Goal: Task Accomplishment & Management: Use online tool/utility

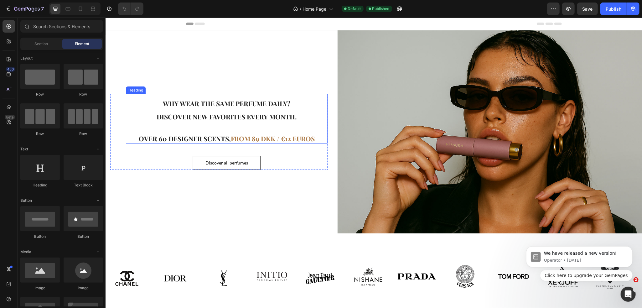
click at [287, 138] on span "from 89 dkk / €12 euros" at bounding box center [273, 138] width 84 height 9
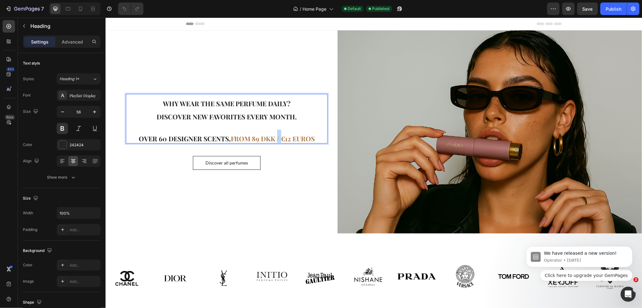
click at [275, 136] on span "from 89 dkk / €12 euros" at bounding box center [273, 138] width 84 height 9
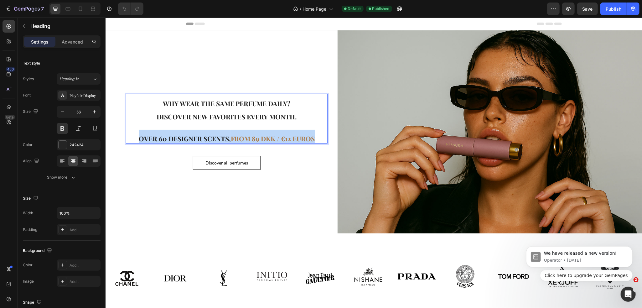
click at [275, 136] on span "from 89 dkk / €12 euros" at bounding box center [273, 138] width 84 height 9
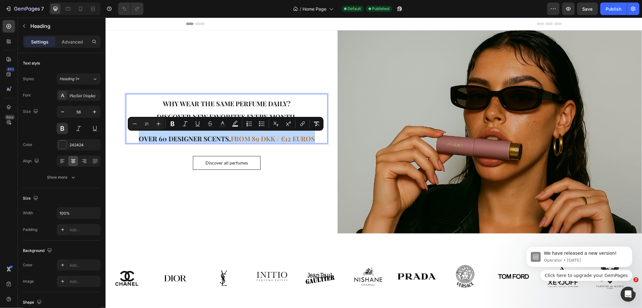
click at [232, 137] on span "from 89 dkk / €12 euros" at bounding box center [273, 138] width 84 height 9
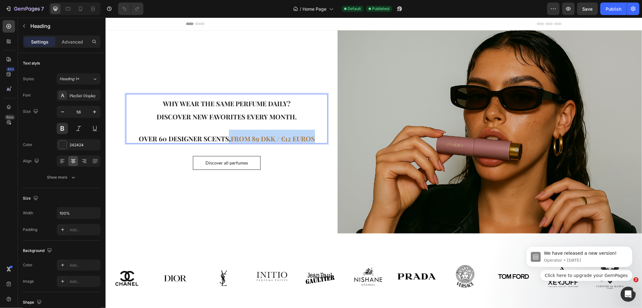
drag, startPoint x: 226, startPoint y: 138, endPoint x: 318, endPoint y: 135, distance: 91.5
click at [318, 135] on p "Why wear the same perfume daily? Discover new favorites every month. Over 60 de…" at bounding box center [226, 118] width 200 height 48
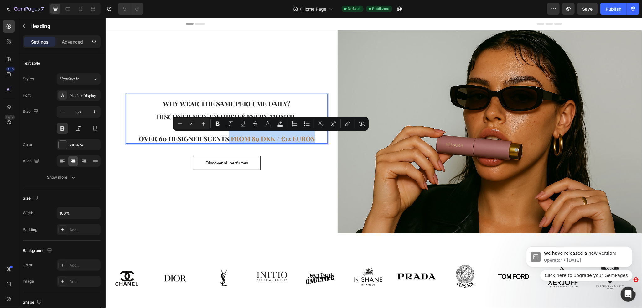
click at [314, 136] on p "Why wear the same perfume daily? Discover new favorites every month. Over 60 de…" at bounding box center [226, 118] width 200 height 48
drag, startPoint x: 274, startPoint y: 136, endPoint x: 231, endPoint y: 136, distance: 42.6
click at [231, 136] on p "Why wear the same perfume daily? Discover new favorites every month. Over 60 de…" at bounding box center [226, 118] width 200 height 48
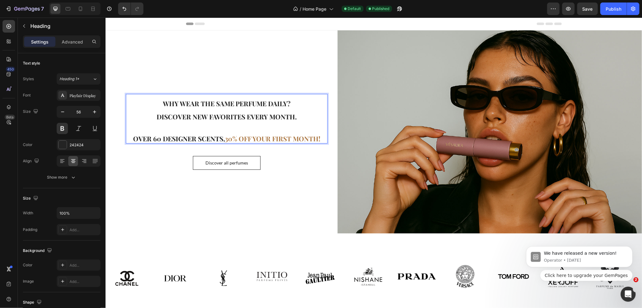
click at [277, 140] on span "30% OFF YOUR FIRST MONTH!" at bounding box center [273, 138] width 96 height 9
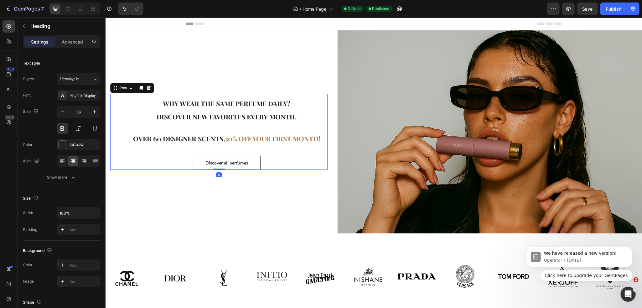
click at [305, 153] on div "⁠⁠⁠⁠⁠⁠⁠ Why wear the same perfume daily? Discover new favorites every month. Ov…" at bounding box center [218, 132] width 217 height 76
click at [227, 136] on span "30% OFF YOUR FIRST MONTH!" at bounding box center [273, 138] width 96 height 9
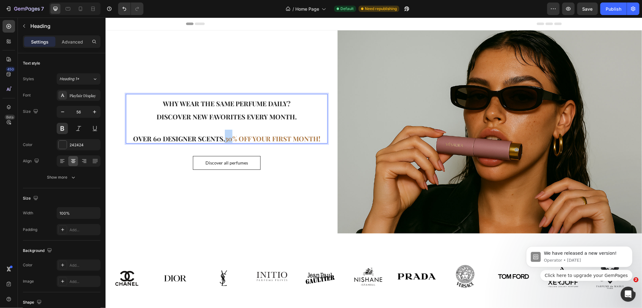
click at [226, 138] on span "30% OFF YOUR FIRST MONTH!" at bounding box center [273, 138] width 96 height 9
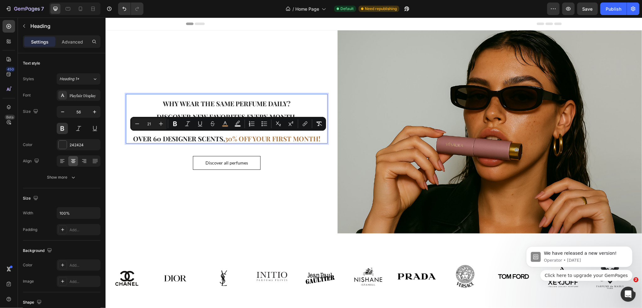
click at [262, 141] on span "30% OFF YOUR FIRST MONTH!" at bounding box center [273, 138] width 96 height 9
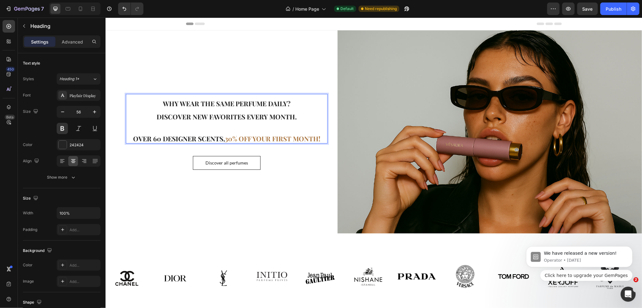
click at [275, 131] on p "Why wear the same perfume daily? Discover new favorites every month. Over 60 de…" at bounding box center [226, 118] width 200 height 48
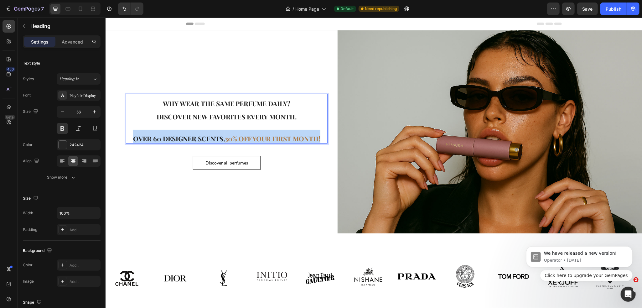
click at [275, 131] on p "Why wear the same perfume daily? Discover new favorites every month. Over 60 de…" at bounding box center [226, 118] width 200 height 48
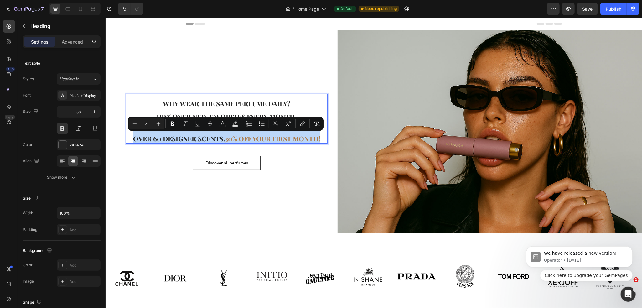
click at [282, 135] on span "30% OFF YOUR FIRST MONTH!" at bounding box center [273, 138] width 96 height 9
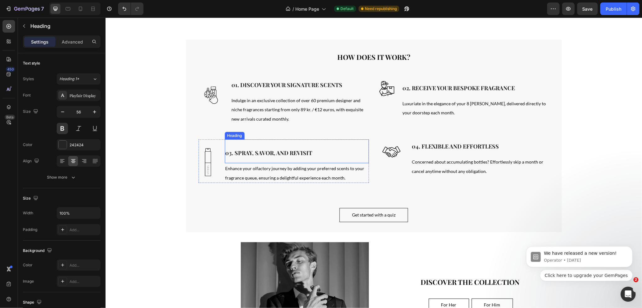
scroll to position [282, 0]
click at [293, 110] on span "Indulge in an exclusive collection of over 60 premium designer and niche fragra…" at bounding box center [297, 109] width 132 height 24
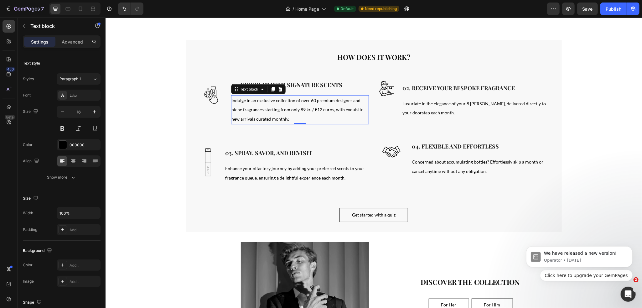
click at [293, 110] on span "Indulge in an exclusive collection of over 60 premium designer and niche fragra…" at bounding box center [297, 109] width 132 height 24
click at [278, 110] on span "Indulge in an exclusive collection of over 60 premium designer and niche fragra…" at bounding box center [297, 109] width 132 height 24
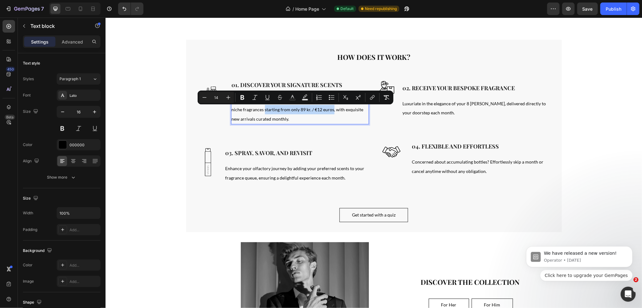
drag, startPoint x: 261, startPoint y: 110, endPoint x: 330, endPoint y: 112, distance: 68.3
click at [330, 112] on p "Indulge in an exclusive collection of over 60 premium designer and niche fragra…" at bounding box center [299, 110] width 137 height 28
click at [336, 115] on p "Indulge in an exclusive collection of over 60 premium designer and niche fragra…" at bounding box center [299, 110] width 137 height 28
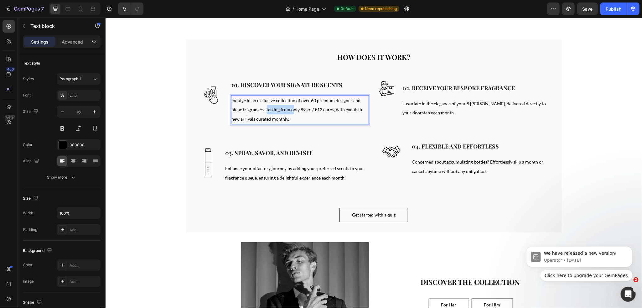
drag, startPoint x: 264, startPoint y: 110, endPoint x: 289, endPoint y: 110, distance: 25.7
click at [289, 110] on span "Indulge in an exclusive collection of over 60 premium designer and niche fragra…" at bounding box center [297, 109] width 132 height 24
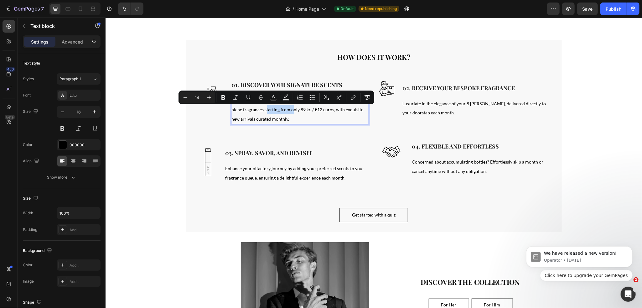
click at [271, 110] on span "Indulge in an exclusive collection of over 60 premium designer and niche fragra…" at bounding box center [297, 109] width 132 height 24
drag, startPoint x: 262, startPoint y: 110, endPoint x: 329, endPoint y: 110, distance: 67.7
click at [329, 110] on span "Indulge in an exclusive collection of over 60 premium designer and niche fragra…" at bounding box center [297, 109] width 132 height 24
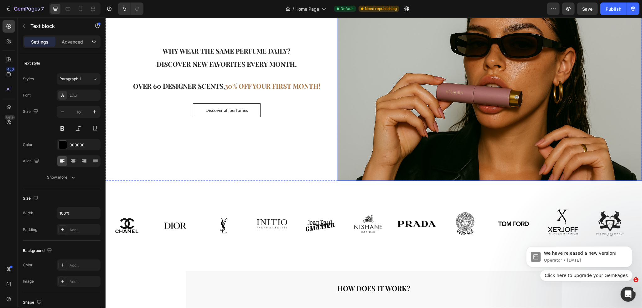
scroll to position [0, 0]
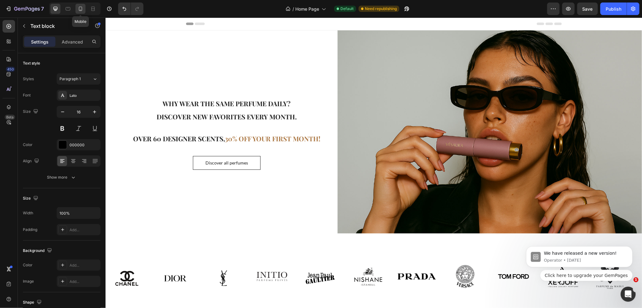
click at [80, 9] on icon at bounding box center [80, 9] width 6 height 6
type input "14"
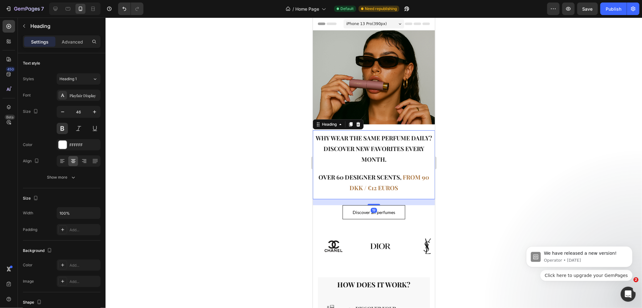
click at [407, 175] on span "from 90 dkk / €12 euros" at bounding box center [390, 182] width 80 height 19
click at [402, 178] on span "from 90 dkk / €12 euros" at bounding box center [390, 182] width 80 height 19
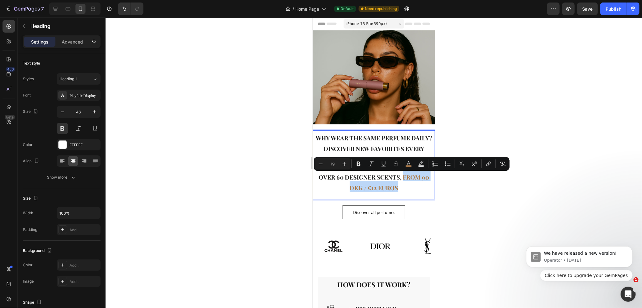
drag, startPoint x: 401, startPoint y: 177, endPoint x: 409, endPoint y: 187, distance: 13.3
click at [409, 187] on p "Why wear the same perfume daily? Discover new favorites every month. Over 60 de…" at bounding box center [373, 165] width 121 height 68
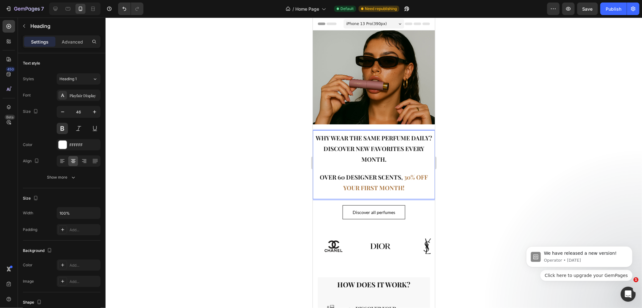
click at [404, 179] on span "30% OFF YOUR FIRST MONTH!" at bounding box center [385, 182] width 85 height 19
click at [403, 177] on span "Rich Text Editor. Editing area: main" at bounding box center [403, 177] width 1 height 8
click at [402, 178] on span "30% OFF YOUR FIRST MONTH!" at bounding box center [385, 182] width 85 height 19
click at [384, 187] on span "30% OFF YOUR FIRST MONTH!" at bounding box center [374, 187] width 86 height 8
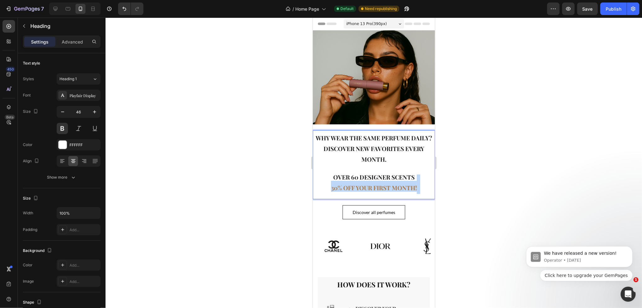
click at [384, 187] on span "30% OFF YOUR FIRST MONTH!" at bounding box center [374, 187] width 86 height 8
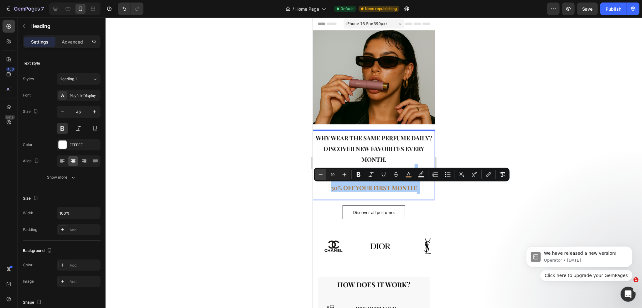
click at [321, 176] on icon "Editor contextual toolbar" at bounding box center [321, 174] width 6 height 6
type input "16"
click at [540, 205] on div at bounding box center [374, 163] width 537 height 290
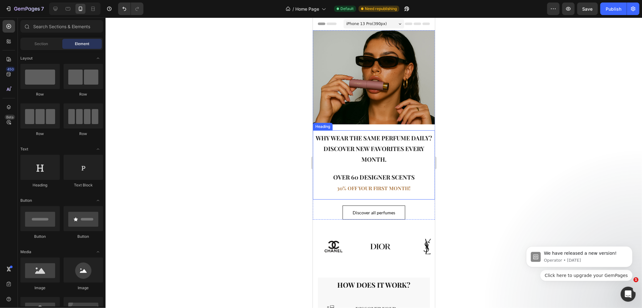
click at [386, 185] on span "30% OFF YOUR FIRST MONTH!" at bounding box center [374, 187] width 74 height 7
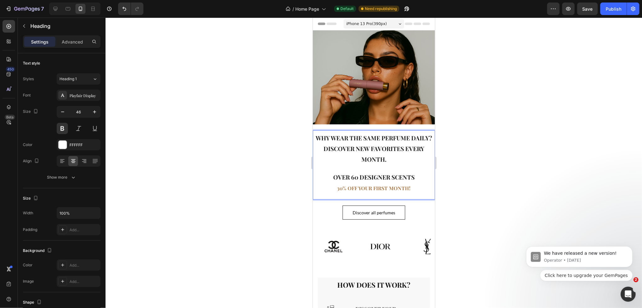
click at [350, 187] on span "30% OFF YOUR FIRST MONTH!" at bounding box center [374, 187] width 74 height 7
click at [349, 187] on span "30% OFF YOUR FIRST MONTH!" at bounding box center [374, 187] width 74 height 7
click at [339, 187] on span "30% OFF YOUR FIRST MONTH!" at bounding box center [374, 187] width 74 height 7
click at [419, 188] on p "Why wear the same perfume daily? Discover new favorites every month. Over 60 de…" at bounding box center [373, 165] width 121 height 68
click at [482, 189] on div at bounding box center [374, 163] width 537 height 290
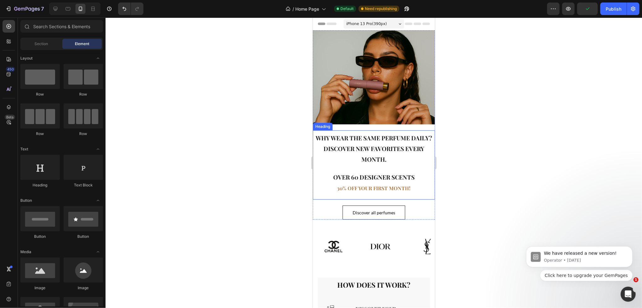
click at [291, 130] on div at bounding box center [374, 163] width 537 height 290
click at [352, 188] on span "30% OFF YOUR FIRST MONTH!" at bounding box center [374, 187] width 74 height 7
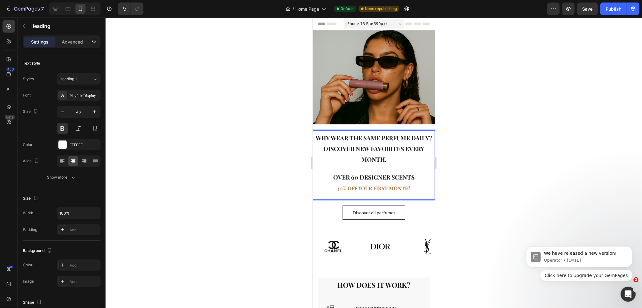
click at [352, 188] on span "30% OFF YOUR FIRST MONTH!" at bounding box center [374, 187] width 74 height 7
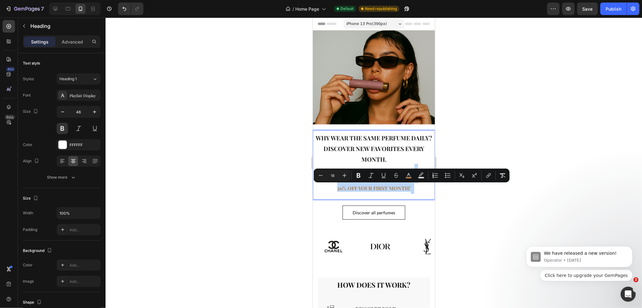
click at [402, 191] on span "30% OFF YOUR FIRST MONTH!" at bounding box center [374, 187] width 74 height 7
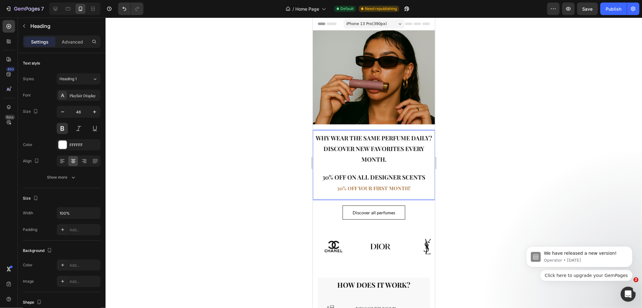
drag, startPoint x: 408, startPoint y: 174, endPoint x: 405, endPoint y: 175, distance: 3.3
click at [406, 174] on span "30% OFF ON ALL designer scents" at bounding box center [373, 177] width 103 height 8
click at [402, 176] on span "30% OFF ON ALL designer scents" at bounding box center [373, 177] width 103 height 8
click at [401, 177] on span "30% OFF ON ALL designer scents" at bounding box center [373, 177] width 103 height 8
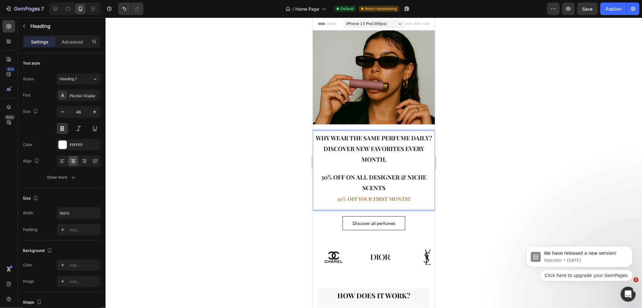
click at [390, 186] on p "Why wear the same perfume daily? Discover new favorites every month. 30% OFF ON…" at bounding box center [373, 170] width 121 height 79
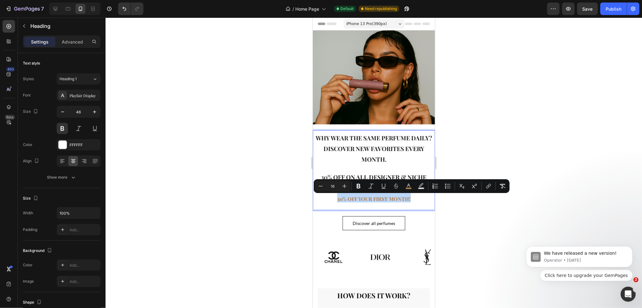
drag, startPoint x: 411, startPoint y: 197, endPoint x: 334, endPoint y: 202, distance: 76.9
click at [330, 200] on p "Why wear the same perfume daily? Discover new favorites every month. 30% OFF ON…" at bounding box center [373, 170] width 121 height 79
drag, startPoint x: 407, startPoint y: 184, endPoint x: 112, endPoint y: 156, distance: 296.3
click at [407, 184] on icon "Editor contextual toolbar" at bounding box center [409, 186] width 6 height 6
type input "AD7A47"
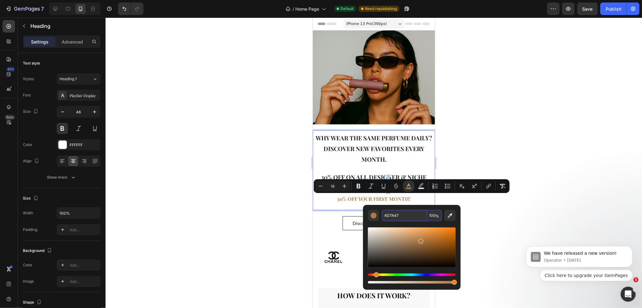
click at [393, 217] on input "AD7A47" at bounding box center [404, 215] width 45 height 11
type input "19"
click at [367, 177] on span "30% OFF ON ALL designer & NICHE scents!" at bounding box center [374, 182] width 106 height 19
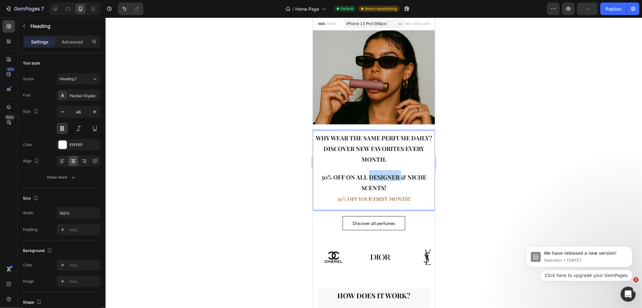
click at [367, 177] on span "30% OFF ON ALL designer & NICHE scents!" at bounding box center [374, 182] width 106 height 19
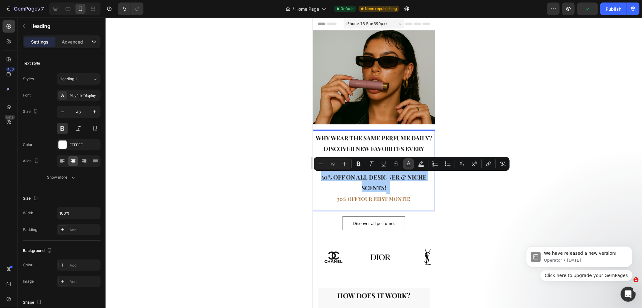
click at [410, 165] on icon "Editor contextual toolbar" at bounding box center [409, 164] width 6 height 6
type input "242424"
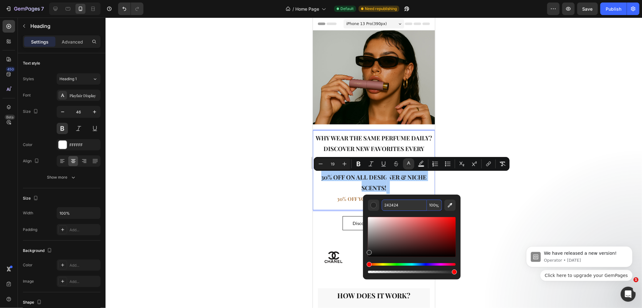
click at [400, 206] on input "242424" at bounding box center [404, 205] width 45 height 11
paste input "AD7A47"
type input "AD7A47"
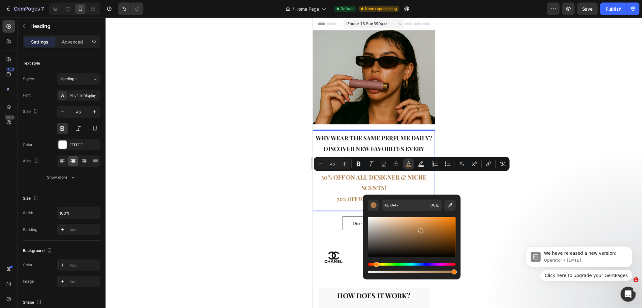
click at [336, 202] on p "Why wear the same perfume daily? Discover new favorites every month. 30% OFF ON…" at bounding box center [373, 170] width 121 height 79
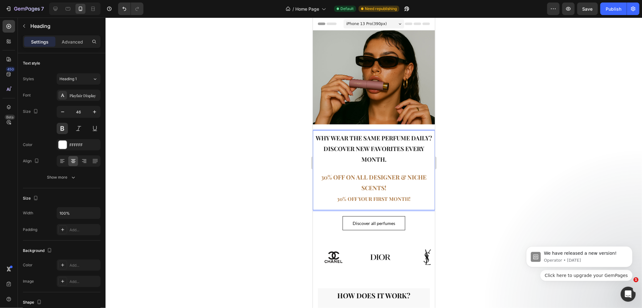
click at [360, 201] on span "30% OFF YOUR FIRST MONTH!" at bounding box center [374, 198] width 74 height 7
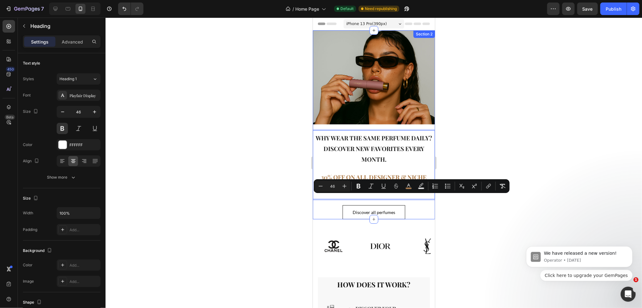
scroll to position [5, 0]
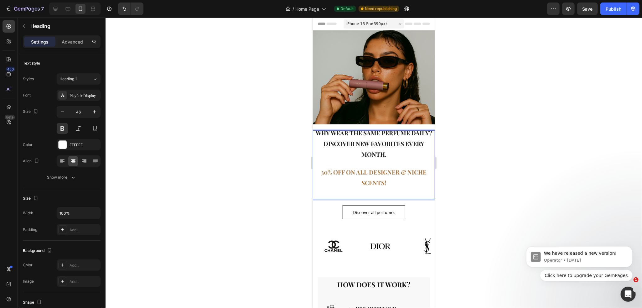
click at [389, 191] on p "Why wear the same perfume daily? Discover new favorites every month. 30% OFF ON…" at bounding box center [373, 160] width 121 height 68
click at [391, 183] on p "Why wear the same perfume daily? Discover new favorites every month. 30% OFF ON…" at bounding box center [373, 160] width 121 height 68
click at [457, 182] on div at bounding box center [374, 163] width 537 height 290
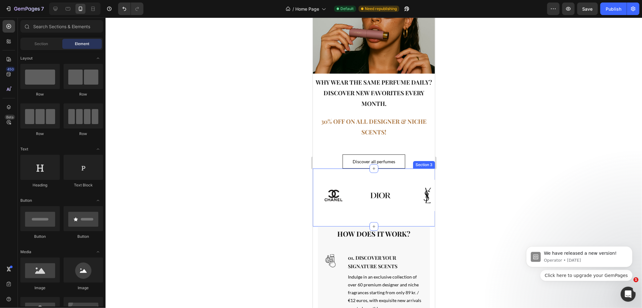
scroll to position [0, 0]
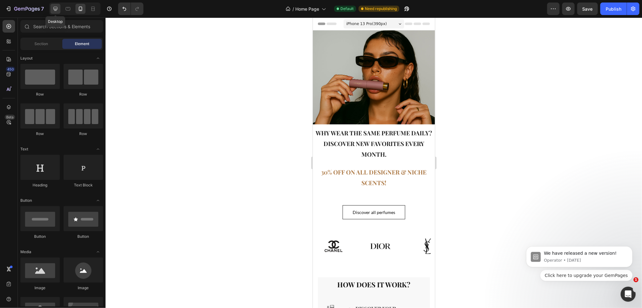
click at [54, 9] on icon at bounding box center [55, 9] width 6 height 6
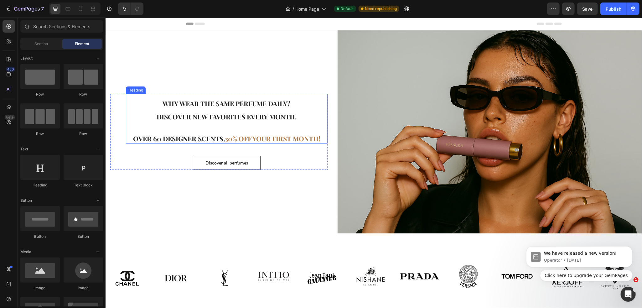
click at [255, 135] on span "30% OFF YOUR FIRST MONTH!" at bounding box center [273, 138] width 96 height 9
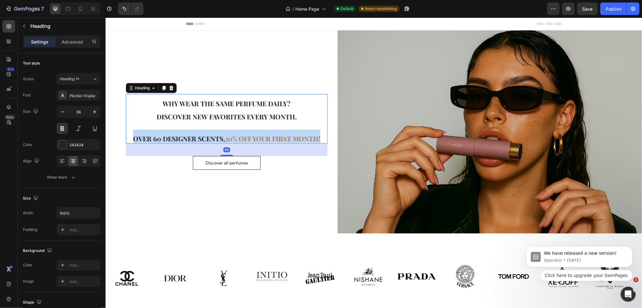
click at [255, 135] on span "30% OFF YOUR FIRST MONTH!" at bounding box center [273, 138] width 96 height 9
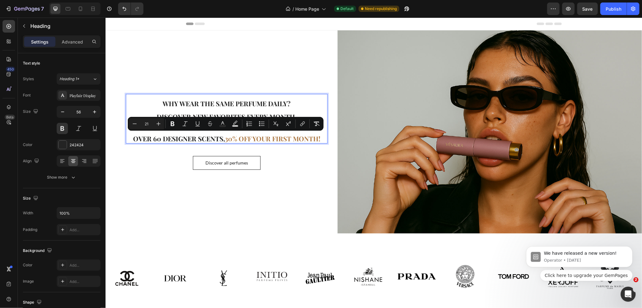
type input "56"
click at [326, 142] on div "Why wear the same perfume daily? Discover new favorites every month. Over 60 de…" at bounding box center [373, 131] width 537 height 203
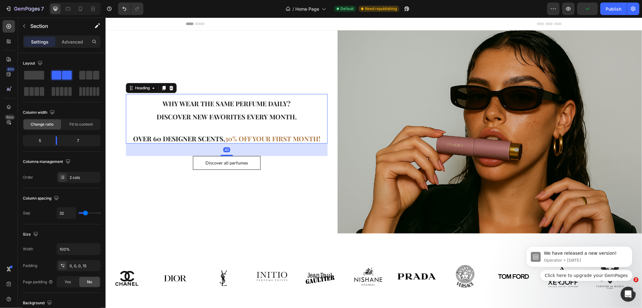
click at [320, 137] on p "⁠⁠⁠⁠⁠⁠⁠ Why wear the same perfume daily? Discover new favorites every month. Ov…" at bounding box center [226, 118] width 200 height 48
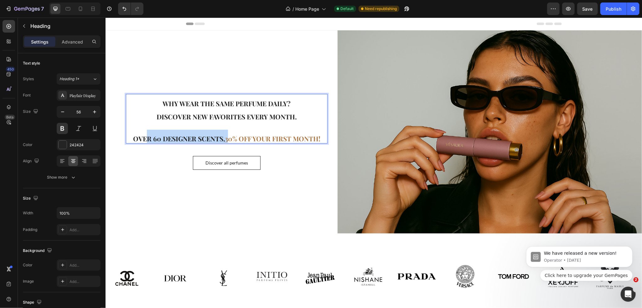
drag, startPoint x: 227, startPoint y: 138, endPoint x: 146, endPoint y: 133, distance: 81.3
click at [146, 133] on p "Why wear the same perfume daily? Discover new favorites every month. Over 60 de…" at bounding box center [226, 118] width 200 height 48
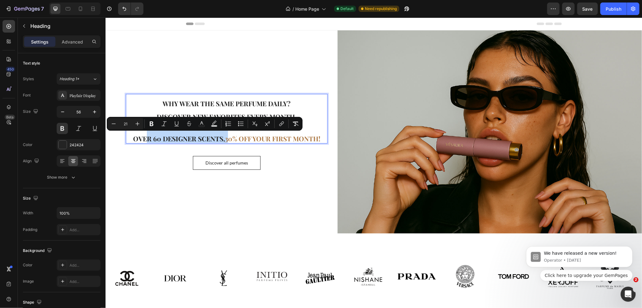
click at [225, 139] on span "30% OFF YOUR FIRST MONTH!" at bounding box center [273, 138] width 96 height 9
drag, startPoint x: 224, startPoint y: 138, endPoint x: 130, endPoint y: 135, distance: 94.6
click at [129, 135] on p "Why wear the same perfume daily? Discover new favorites every month. Over 60 de…" at bounding box center [226, 118] width 200 height 48
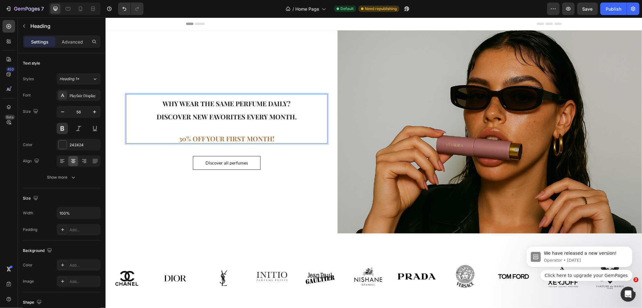
click at [201, 135] on span "30% OFF YOUR FIRST MONTH!" at bounding box center [227, 138] width 96 height 9
drag, startPoint x: 205, startPoint y: 136, endPoint x: 337, endPoint y: 141, distance: 132.3
click at [337, 141] on div "Why wear the same perfume daily? Discover new favorites every month. 30% OFF YO…" at bounding box center [373, 131] width 537 height 203
click at [274, 76] on div "Why wear the same perfume daily? Discover new favorites every month. 30% OFF ON…" at bounding box center [218, 131] width 217 height 203
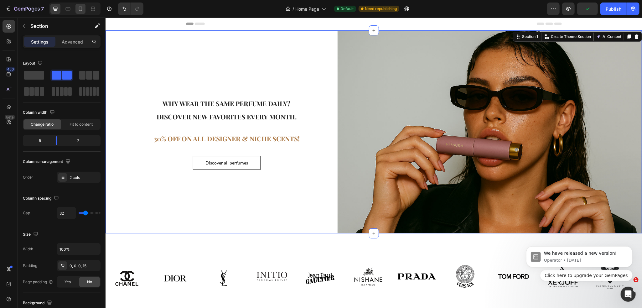
click at [85, 8] on div at bounding box center [80, 9] width 10 height 10
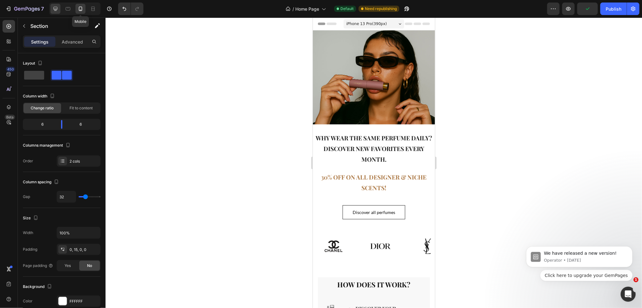
scroll to position [4, 0]
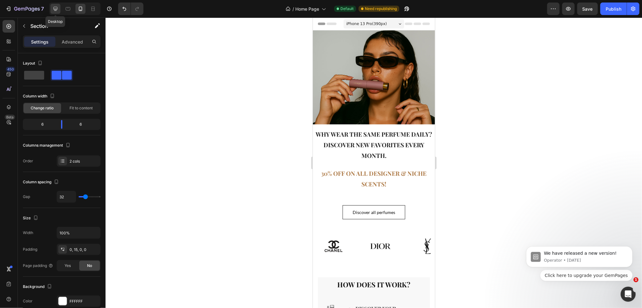
click at [57, 11] on icon at bounding box center [55, 9] width 6 height 6
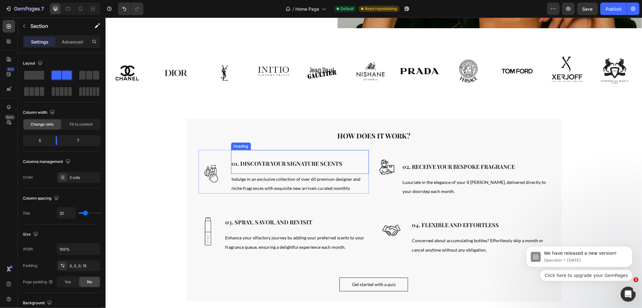
scroll to position [198, 0]
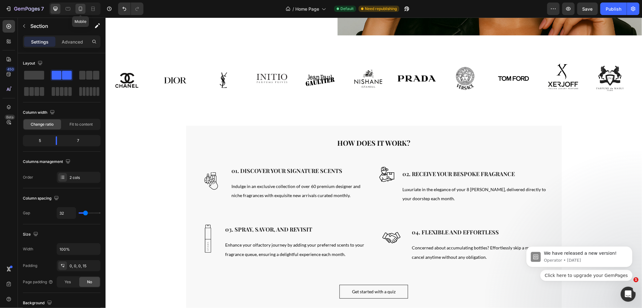
click at [82, 8] on icon at bounding box center [80, 9] width 3 height 4
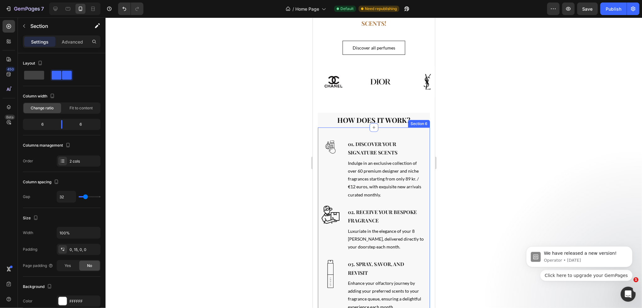
scroll to position [151, 0]
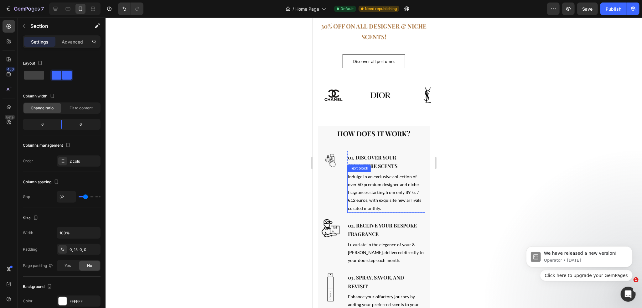
click at [385, 190] on span "Indulge in an exclusive collection of over 60 premium designer and niche fragra…" at bounding box center [384, 192] width 73 height 37
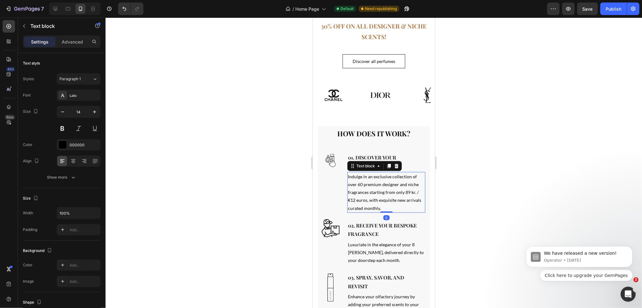
click at [385, 190] on span "Indulge in an exclusive collection of over 60 premium designer and niche fragra…" at bounding box center [384, 192] width 73 height 37
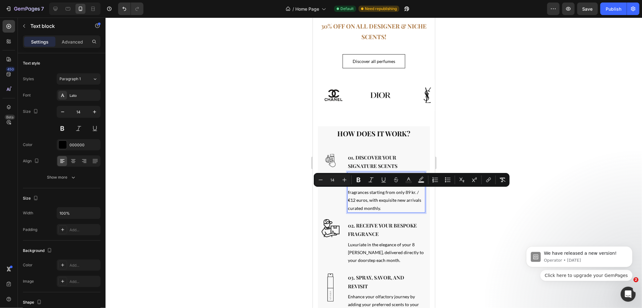
click at [403, 190] on span "Indulge in an exclusive collection of over 60 premium designer and niche fragra…" at bounding box center [384, 192] width 73 height 37
drag, startPoint x: 367, startPoint y: 191, endPoint x: 370, endPoint y: 201, distance: 10.4
click at [369, 201] on span "Indulge in an exclusive collection of over 60 premium designer and niche fragra…" at bounding box center [384, 192] width 73 height 37
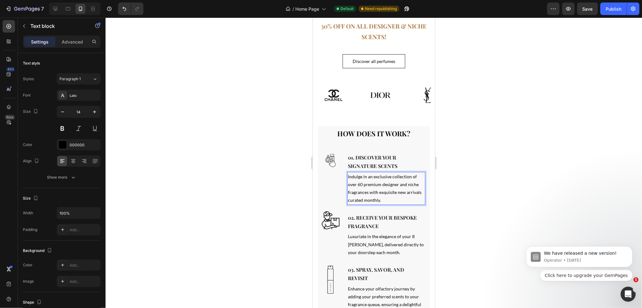
click at [455, 204] on div at bounding box center [374, 163] width 537 height 290
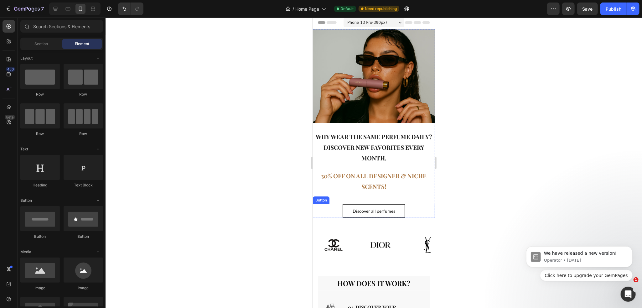
scroll to position [0, 0]
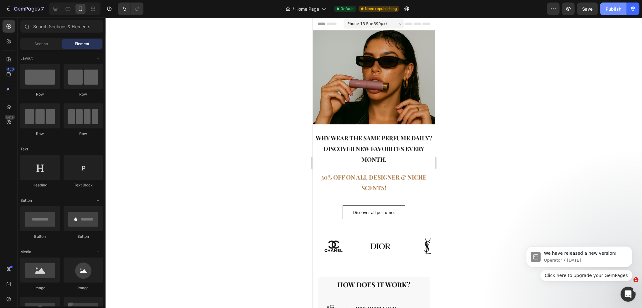
click at [612, 11] on div "Publish" at bounding box center [614, 9] width 16 height 7
click at [8, 7] on icon "button" at bounding box center [8, 9] width 6 height 6
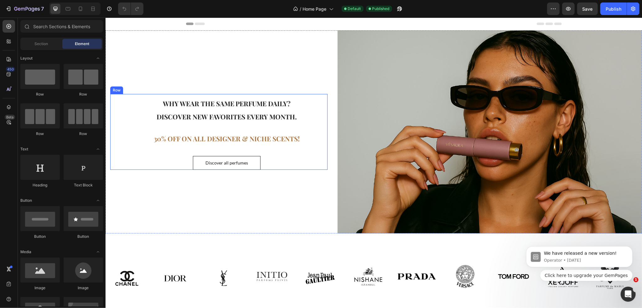
click at [221, 142] on span "30% OFF ON ALL DESIGNER & NICHE SCENTS!" at bounding box center [226, 138] width 146 height 9
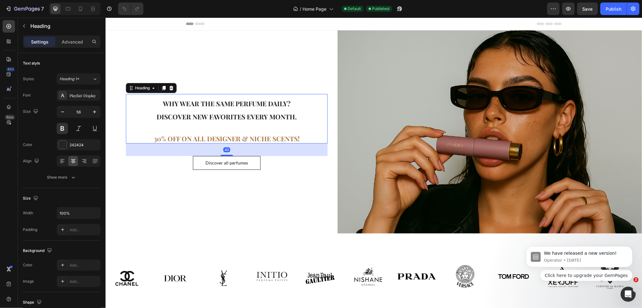
click at [226, 132] on h1 "Why wear the same perfume daily? Discover new favorites every month. 30% OFF ON…" at bounding box center [227, 118] width 202 height 49
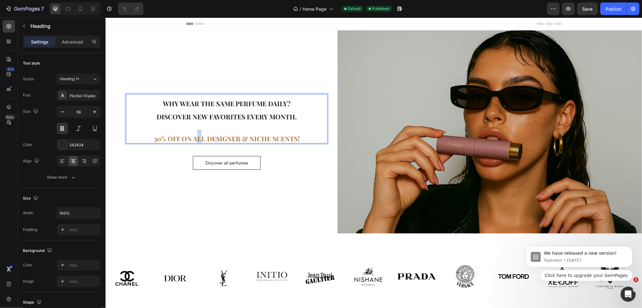
drag, startPoint x: 226, startPoint y: 132, endPoint x: 198, endPoint y: 133, distance: 27.9
click at [198, 133] on p "Why wear the same perfume daily? Discover new favorites every month. 30% OFF ON…" at bounding box center [226, 118] width 200 height 48
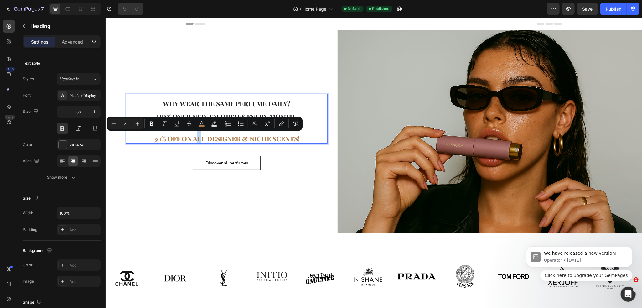
click at [198, 134] on span "30% OFF ON ALL DESIGNER & NICHE SCENTS!" at bounding box center [226, 138] width 146 height 9
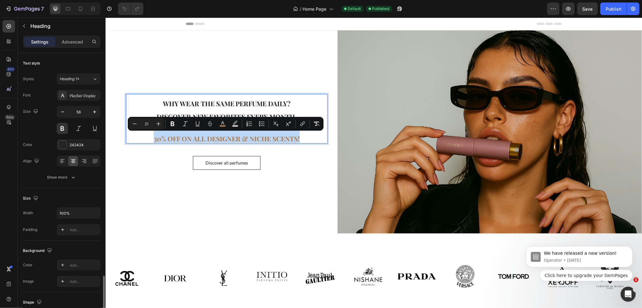
scroll to position [133, 0]
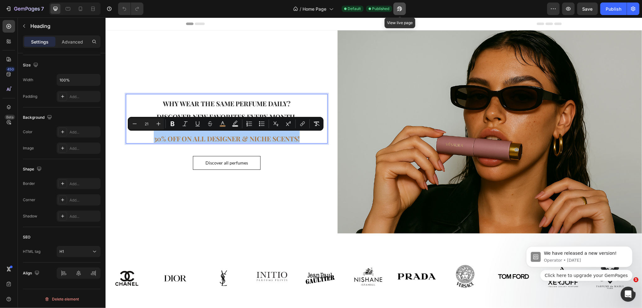
click at [399, 9] on icon "button" at bounding box center [398, 10] width 2 height 2
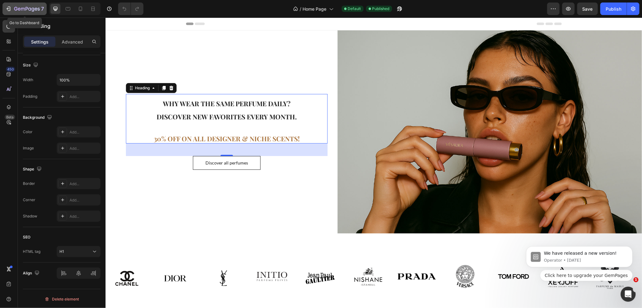
click at [14, 5] on div "7" at bounding box center [24, 9] width 39 height 8
